Goal: Use online tool/utility: Use online tool/utility

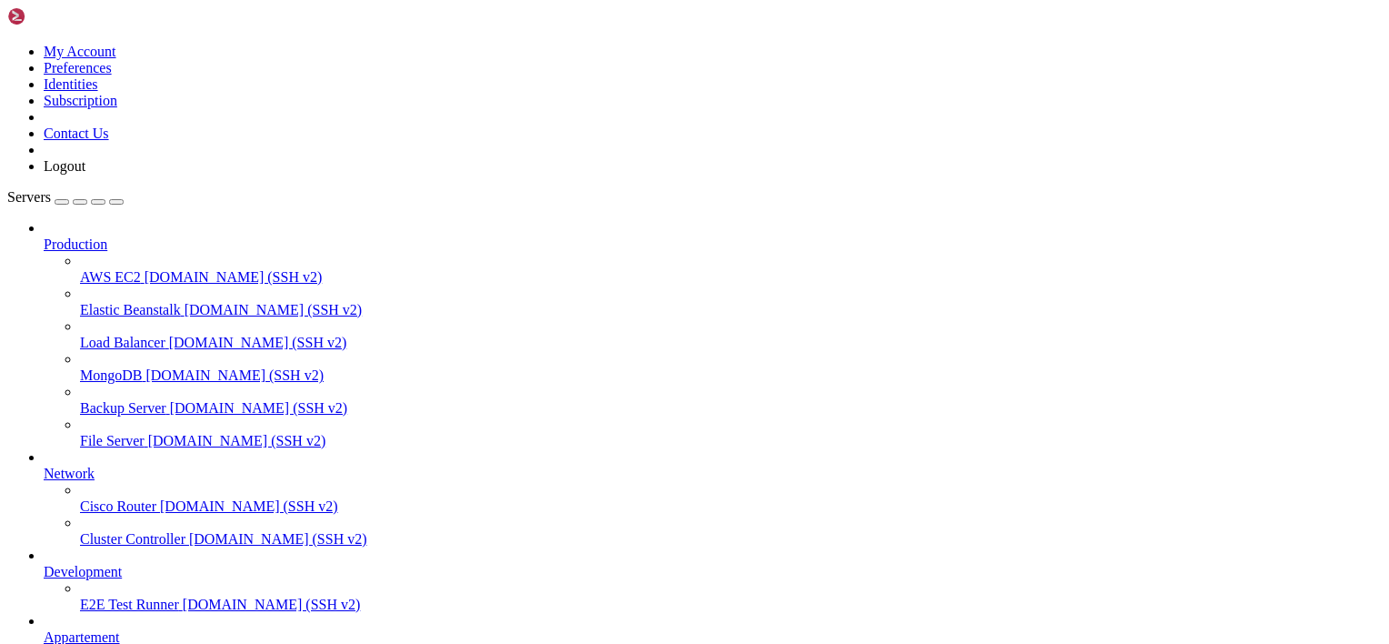
scroll to position [185, 0]
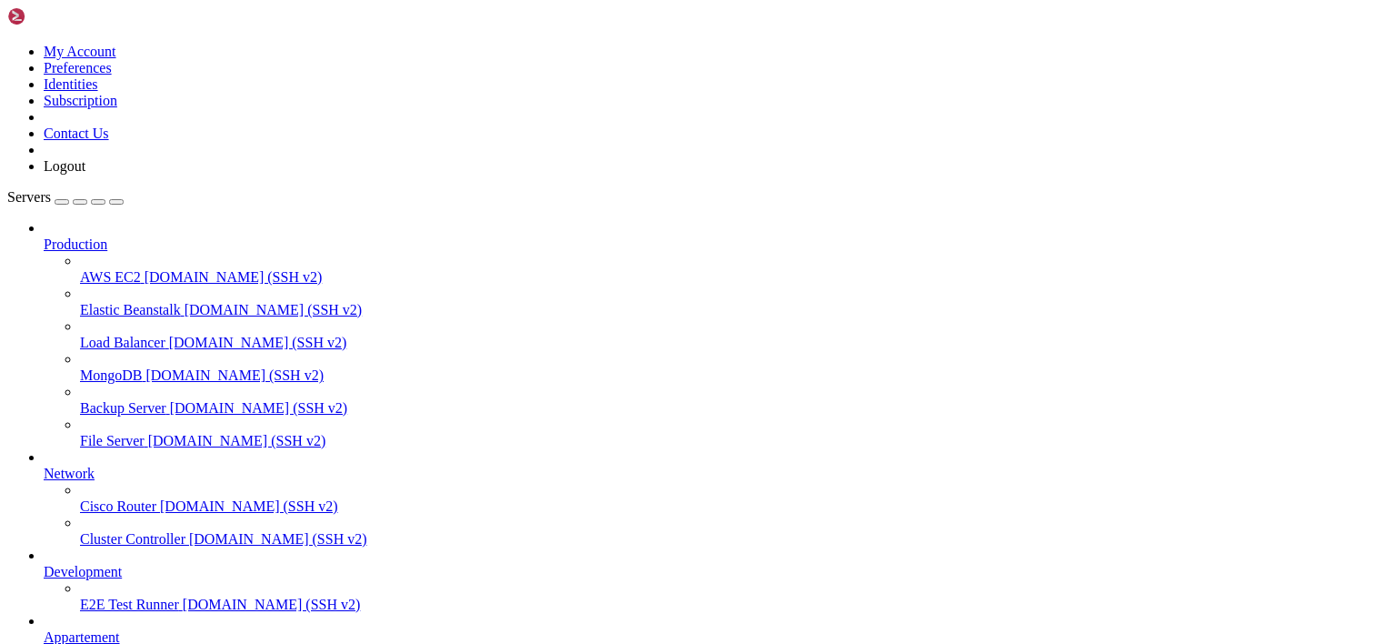
click at [116, 202] on icon "button" at bounding box center [116, 202] width 0 height 0
